Goal: Check status: Check status

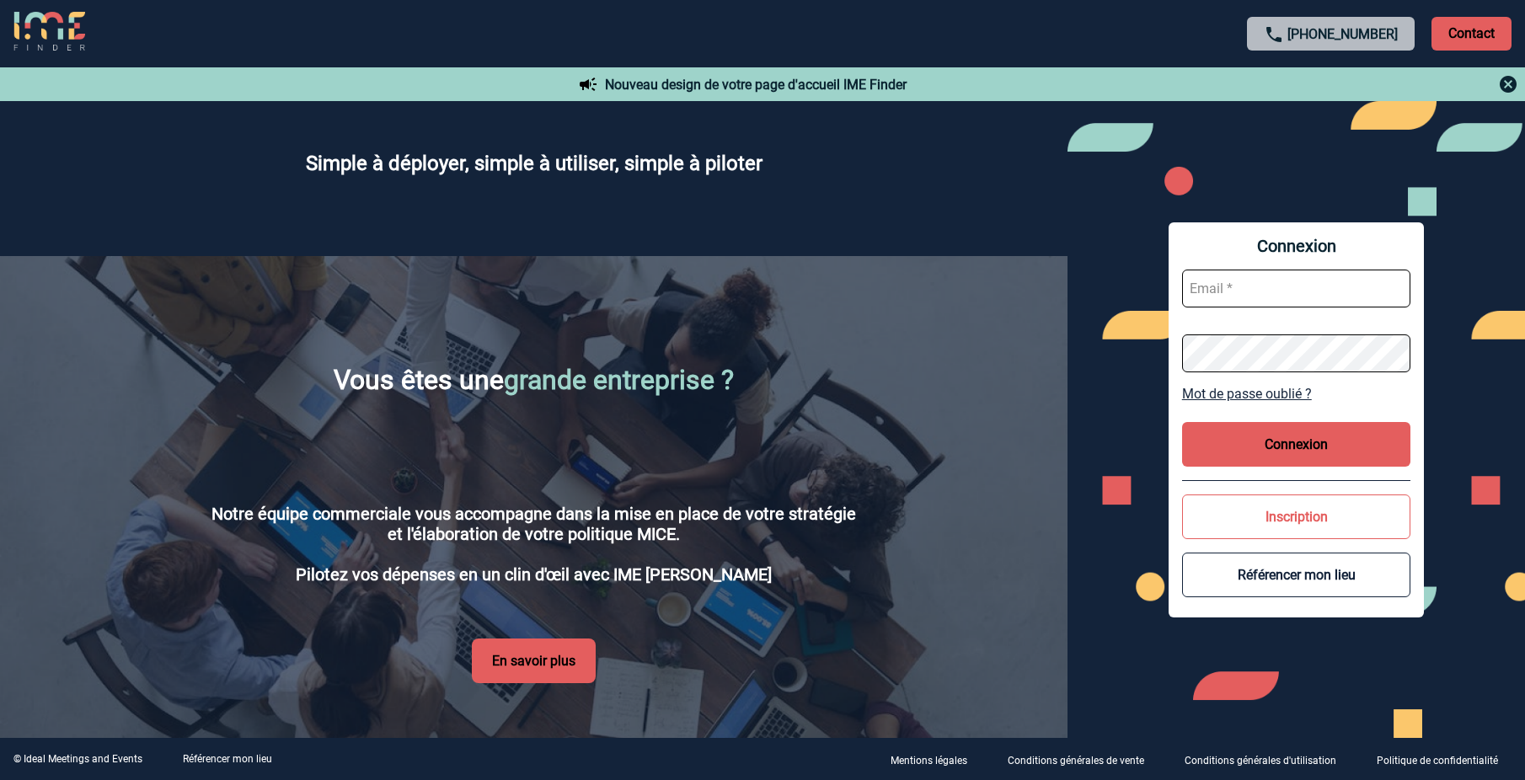
scroll to position [2583, 0]
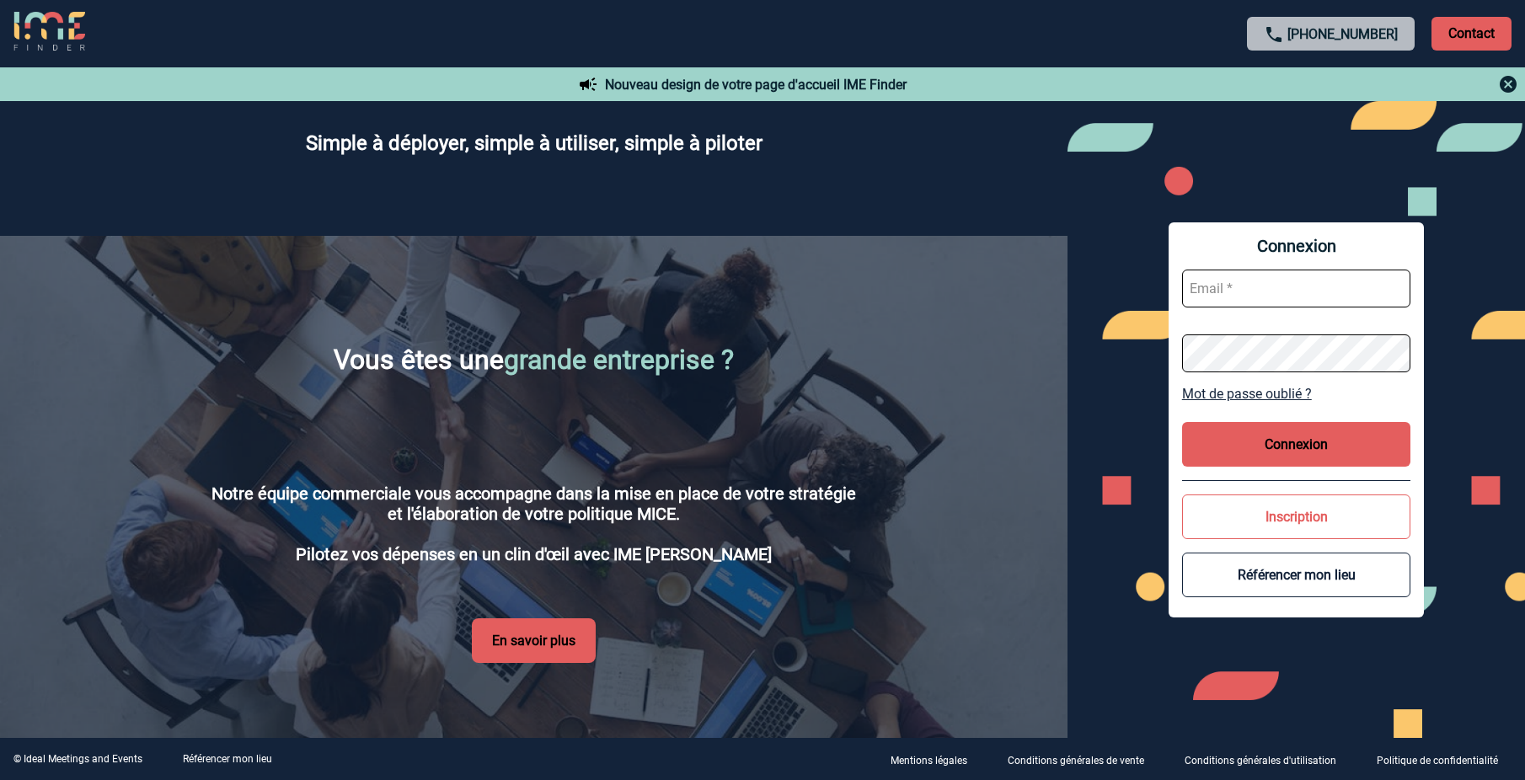
click at [1237, 287] on input "text" at bounding box center [1296, 289] width 229 height 38
type input "[PERSON_NAME][EMAIL_ADDRESS][DOMAIN_NAME]"
click at [1282, 441] on button "Connexion" at bounding box center [1296, 444] width 229 height 45
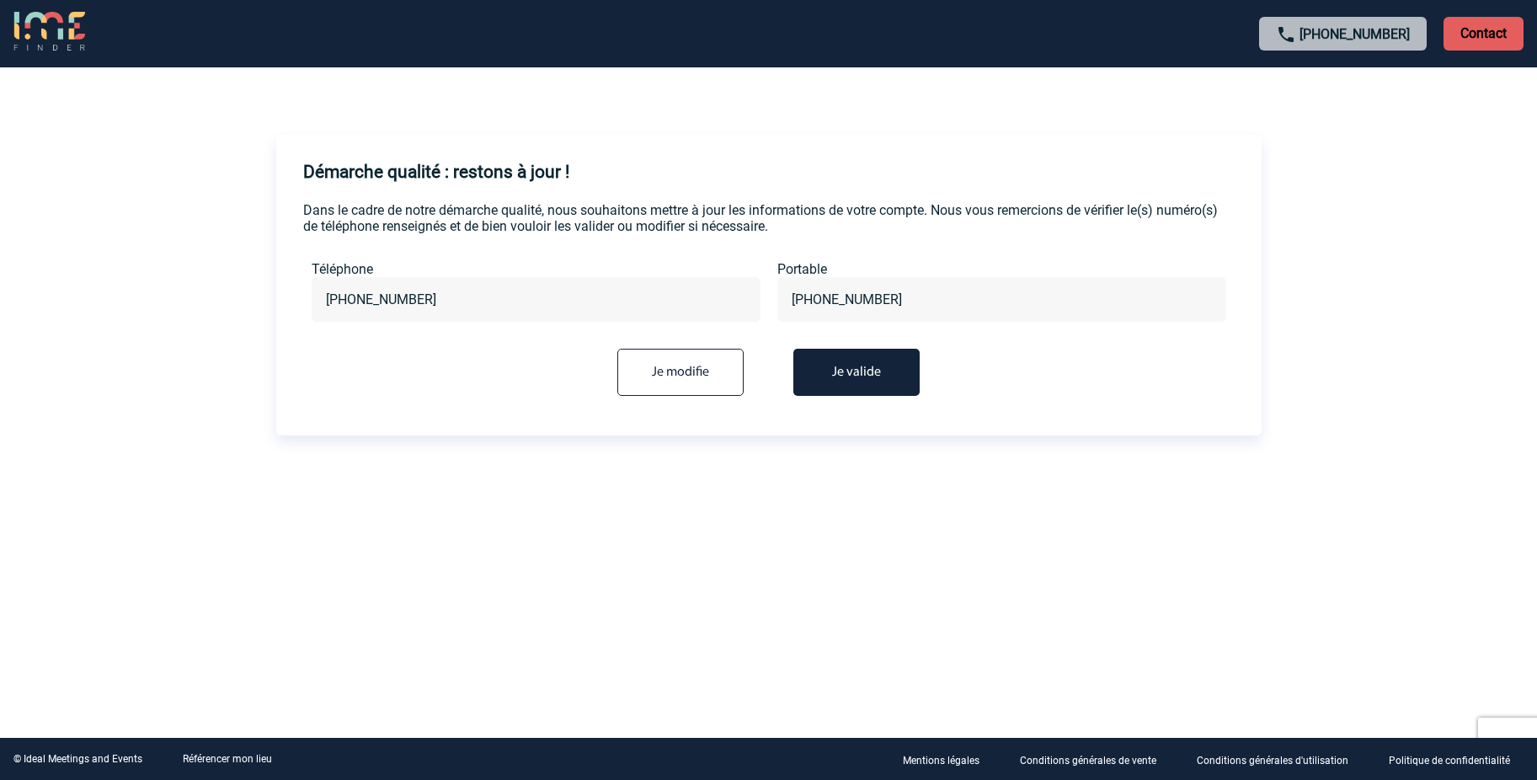
click at [850, 380] on button "Je valide" at bounding box center [856, 372] width 126 height 47
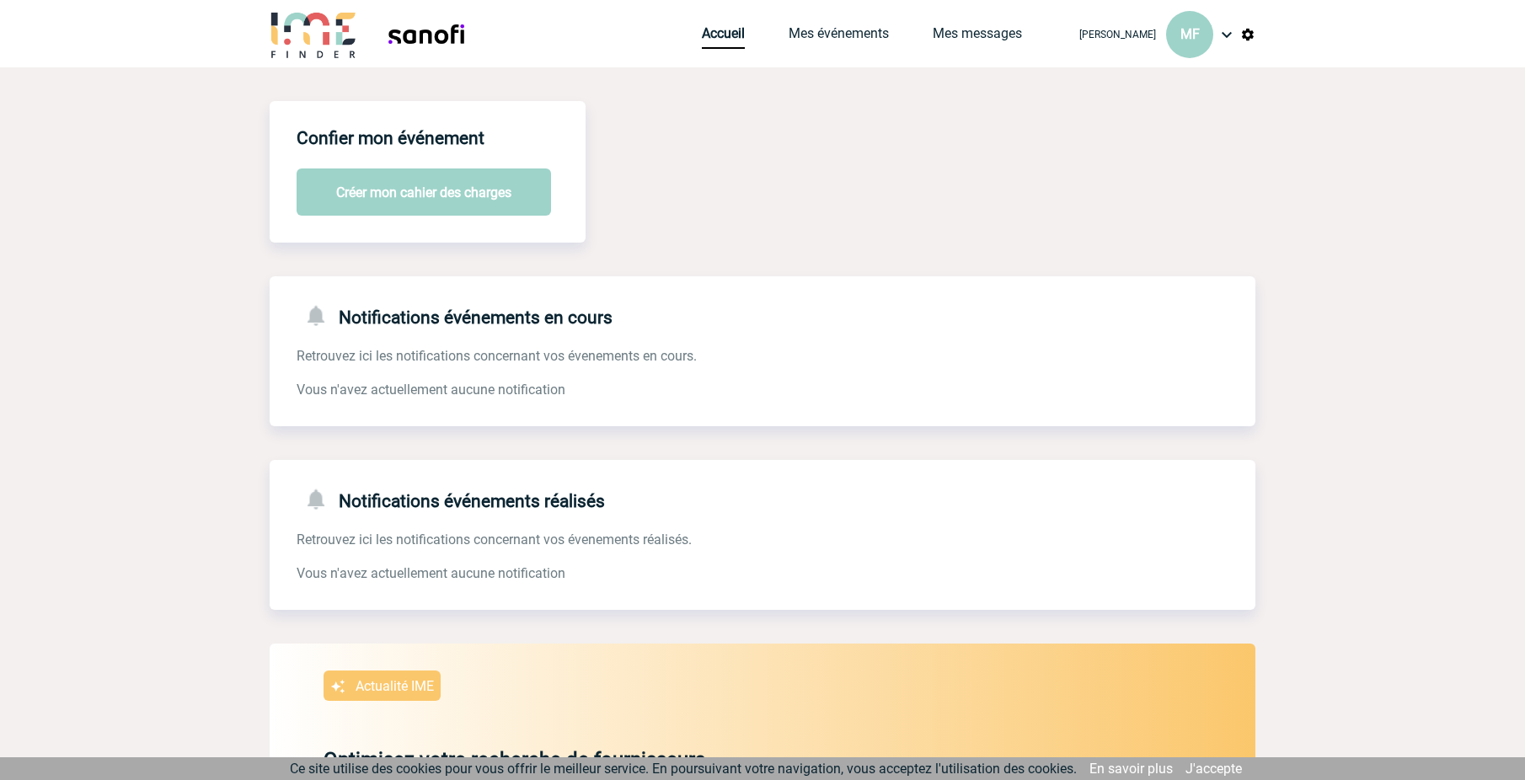
click at [1210, 770] on link "J'accepte" at bounding box center [1213, 769] width 56 height 16
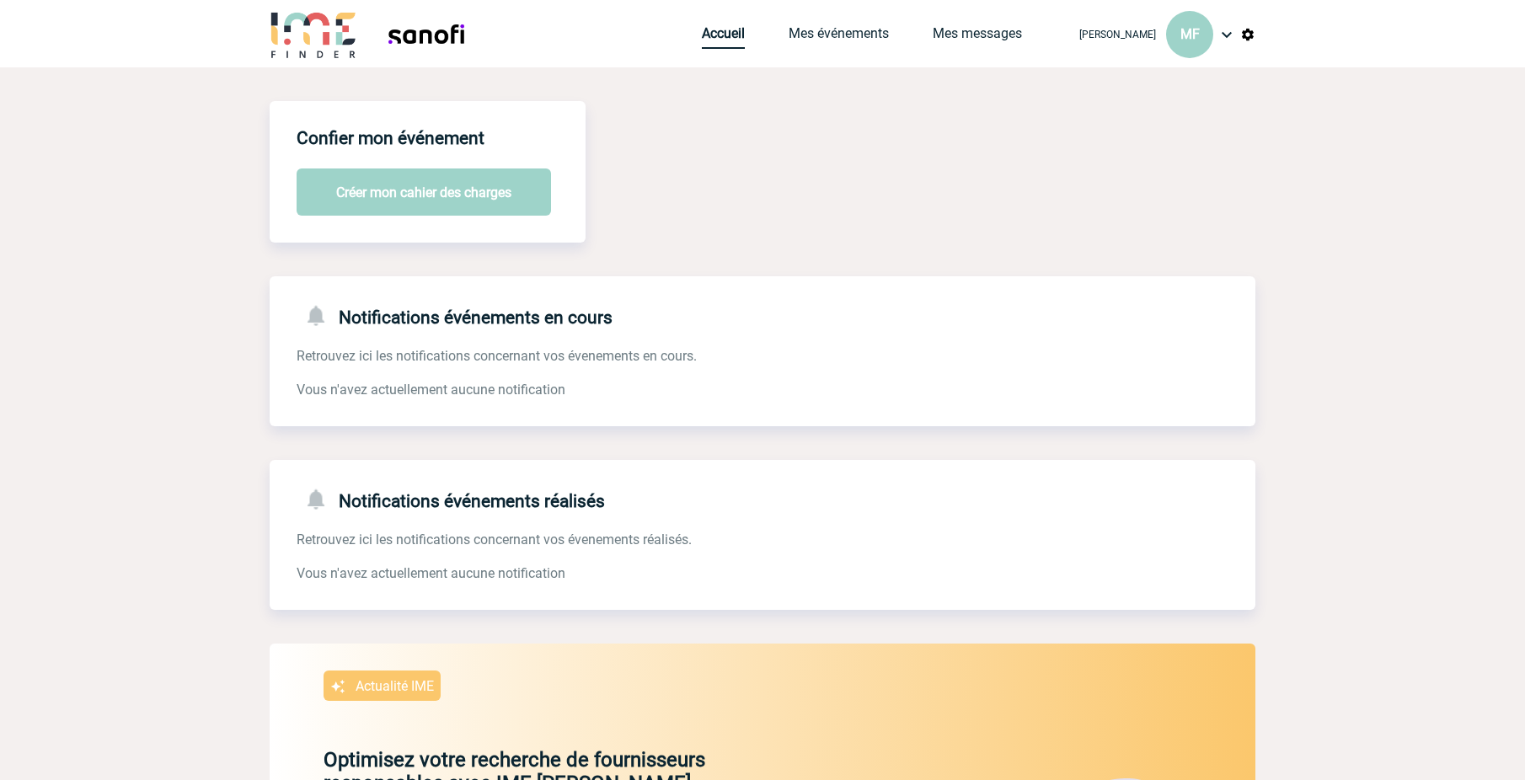
click at [729, 38] on link "Accueil" at bounding box center [723, 37] width 43 height 24
click at [827, 38] on link "Mes événements" at bounding box center [838, 37] width 100 height 24
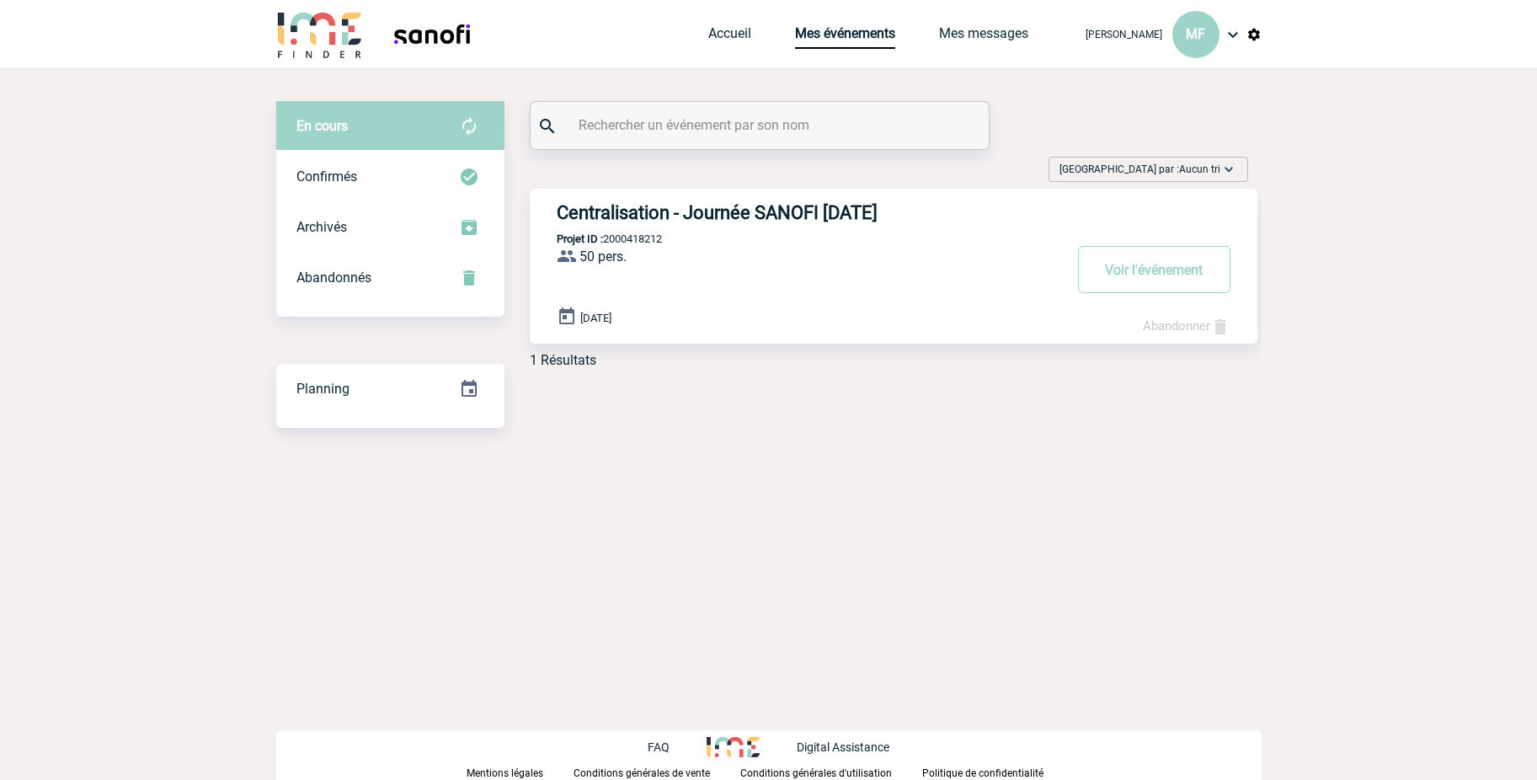
click at [628, 214] on h3 "Centralisation - Journée SANOFI 04.10.2024" at bounding box center [809, 212] width 505 height 21
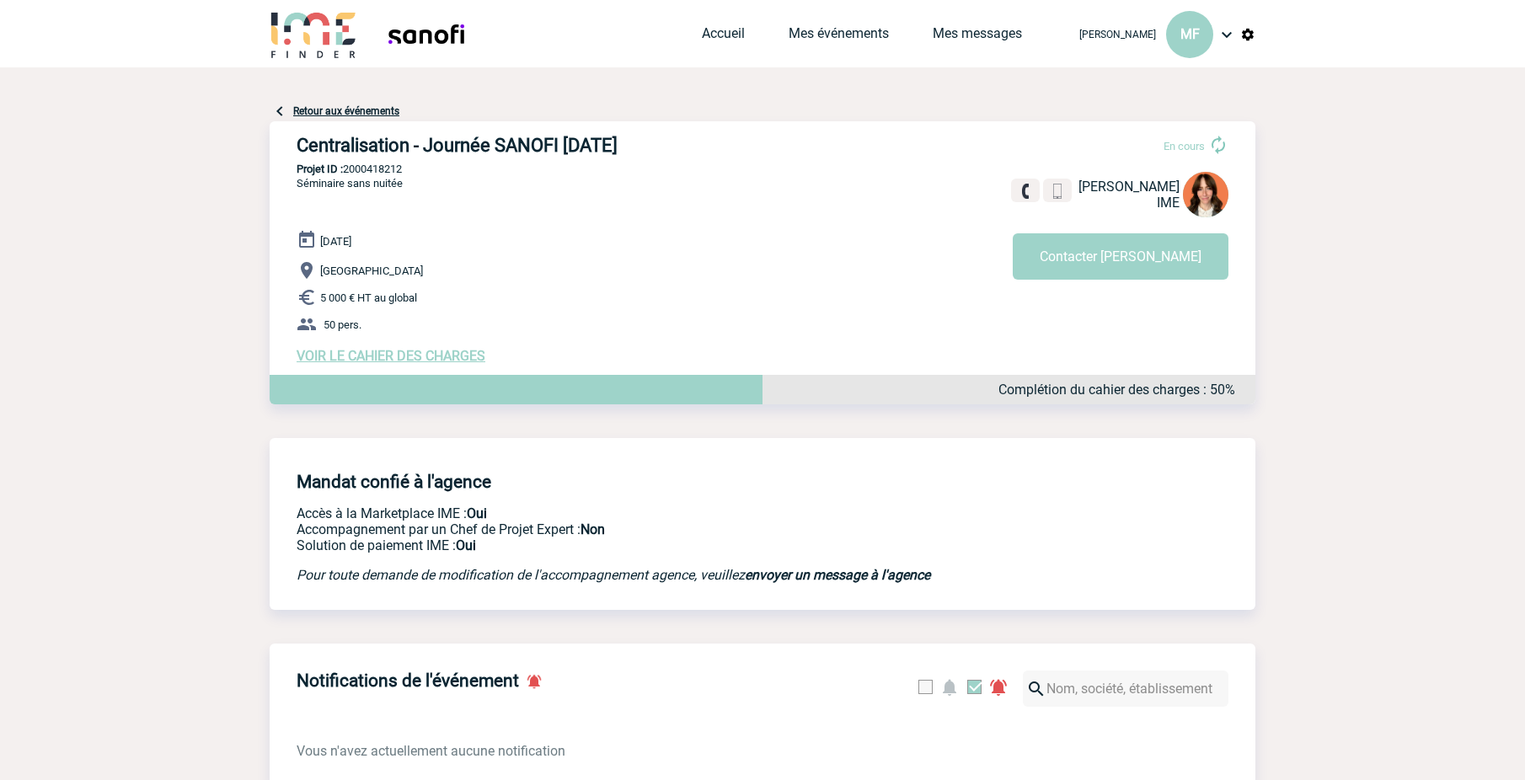
click at [305, 113] on link "Retour aux événements" at bounding box center [346, 111] width 106 height 12
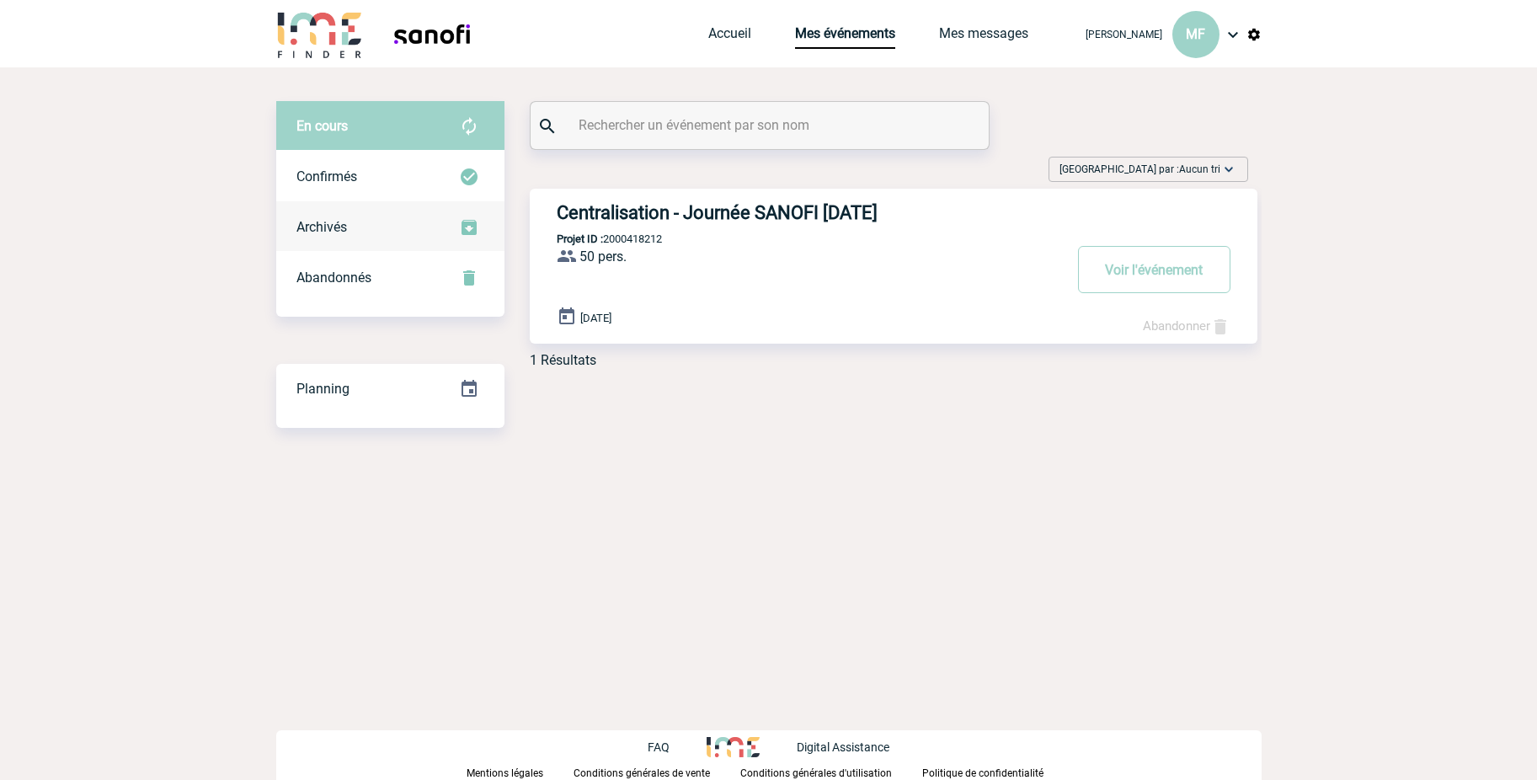
click at [463, 229] on img at bounding box center [469, 227] width 20 height 20
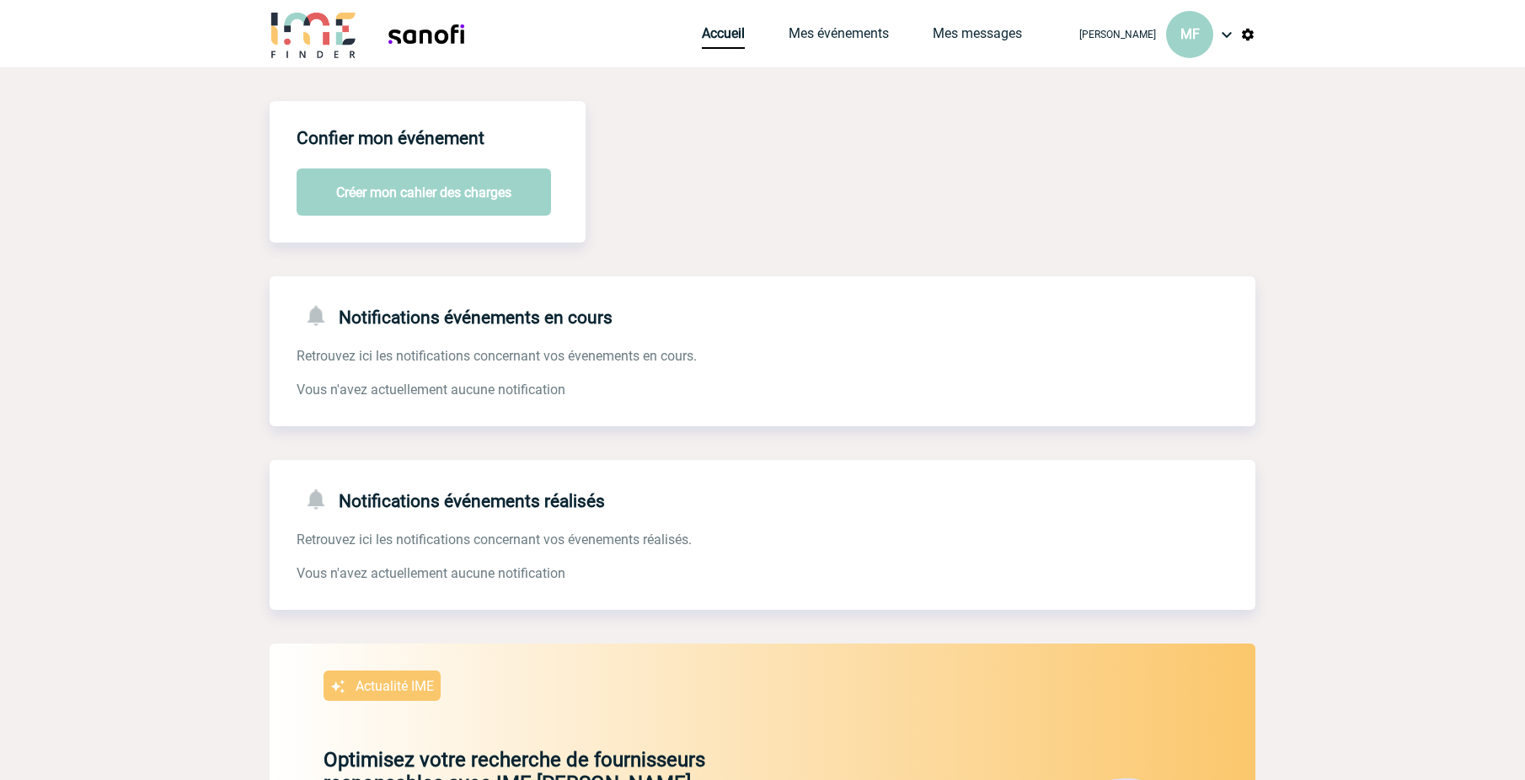
click at [418, 36] on img at bounding box center [426, 34] width 104 height 48
click at [345, 45] on img at bounding box center [314, 34] width 88 height 48
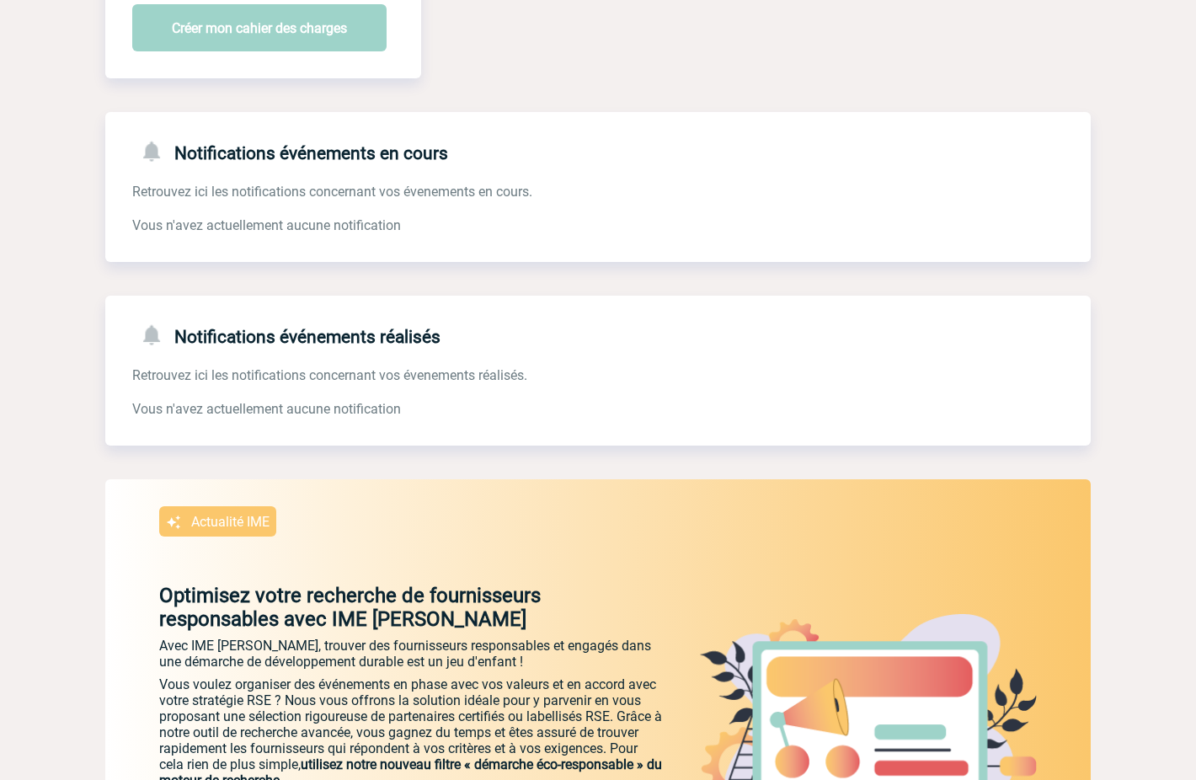
scroll to position [168, 0]
